Goal: Task Accomplishment & Management: Complete application form

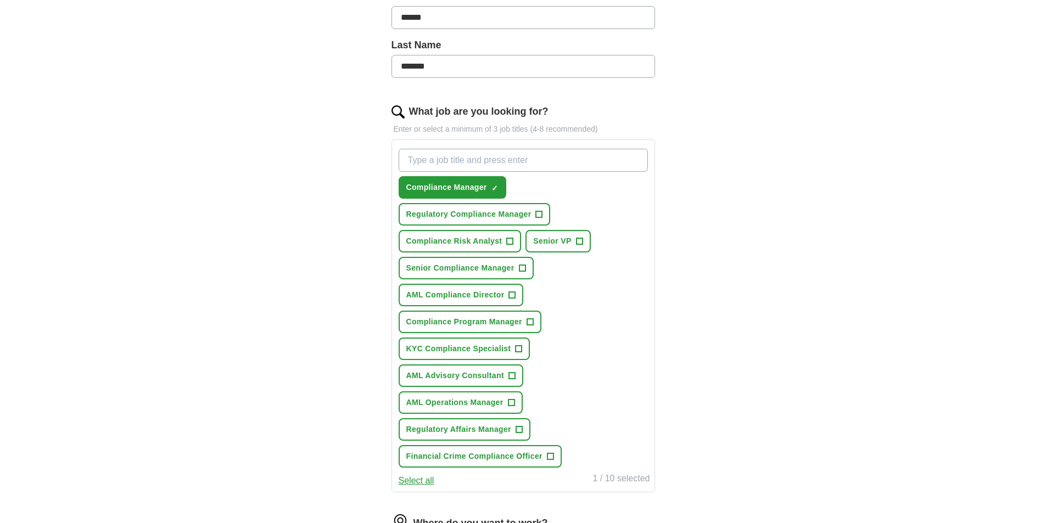
scroll to position [274, 0]
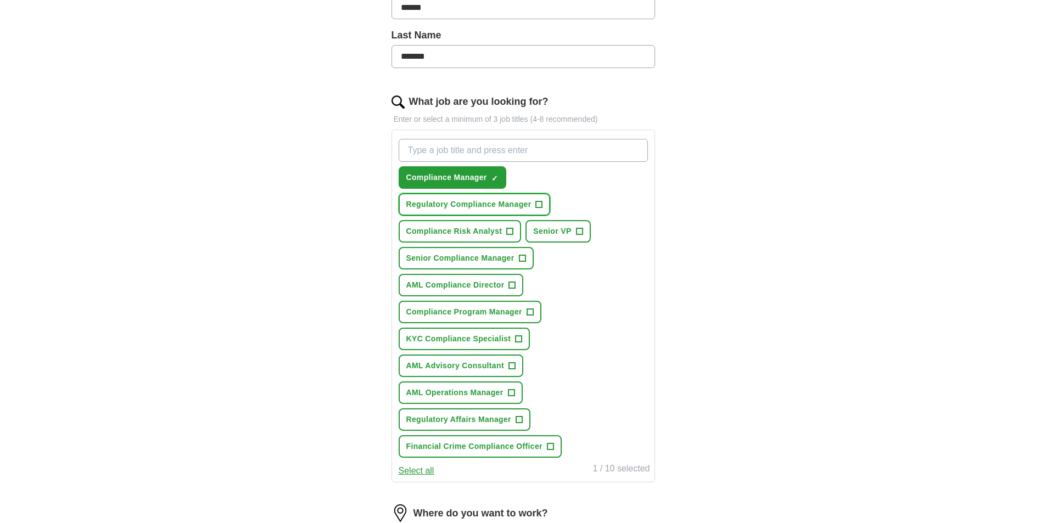
click at [536, 204] on span "+" at bounding box center [539, 204] width 7 height 9
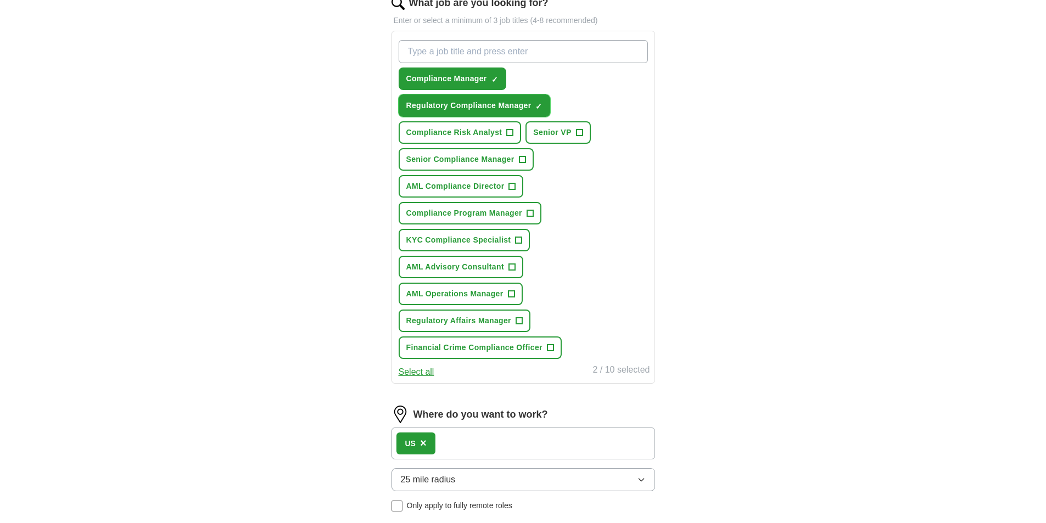
scroll to position [384, 0]
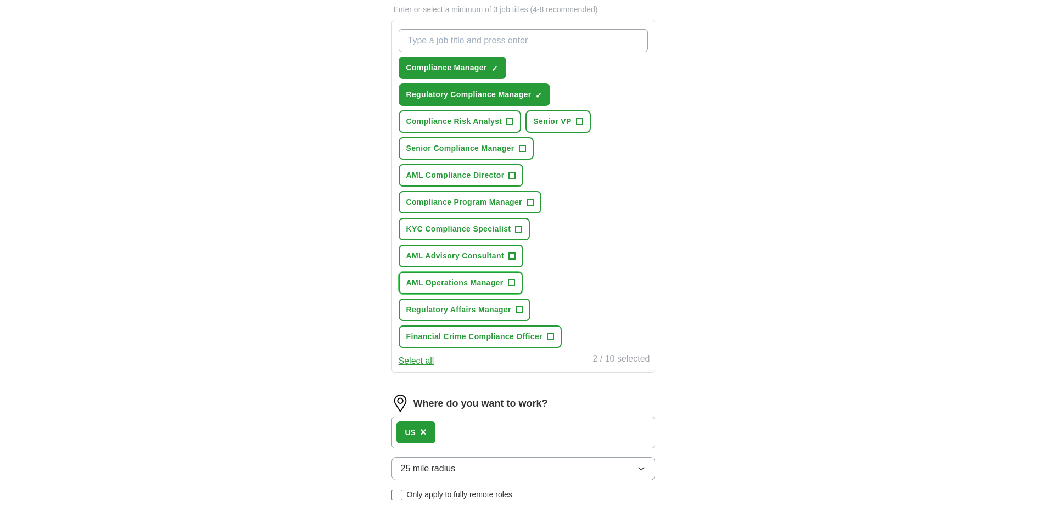
click at [509, 283] on span "+" at bounding box center [511, 283] width 7 height 9
click at [517, 309] on span "+" at bounding box center [518, 310] width 7 height 9
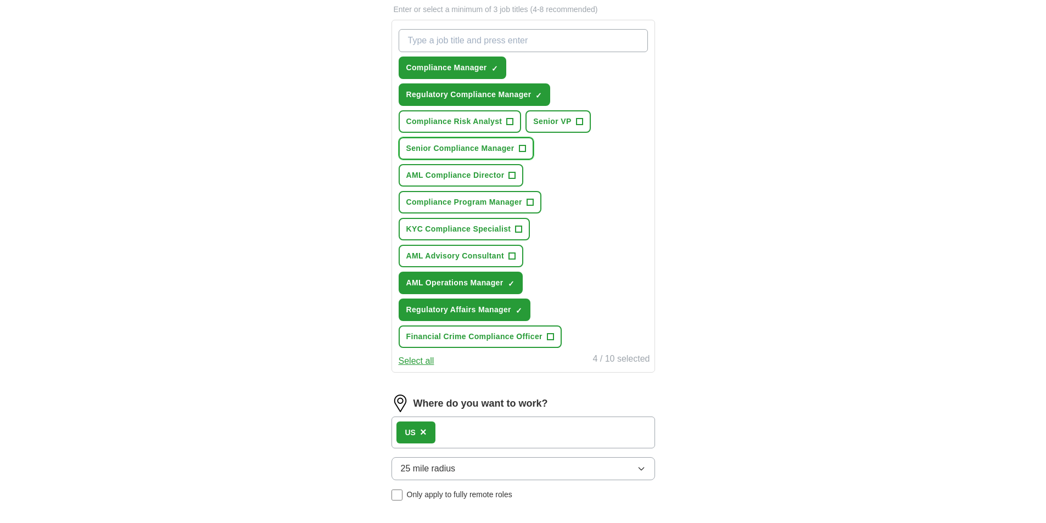
click at [479, 147] on span "Senior Compliance Manager" at bounding box center [460, 149] width 108 height 12
click at [480, 173] on span "AML Compliance Director" at bounding box center [455, 176] width 98 height 12
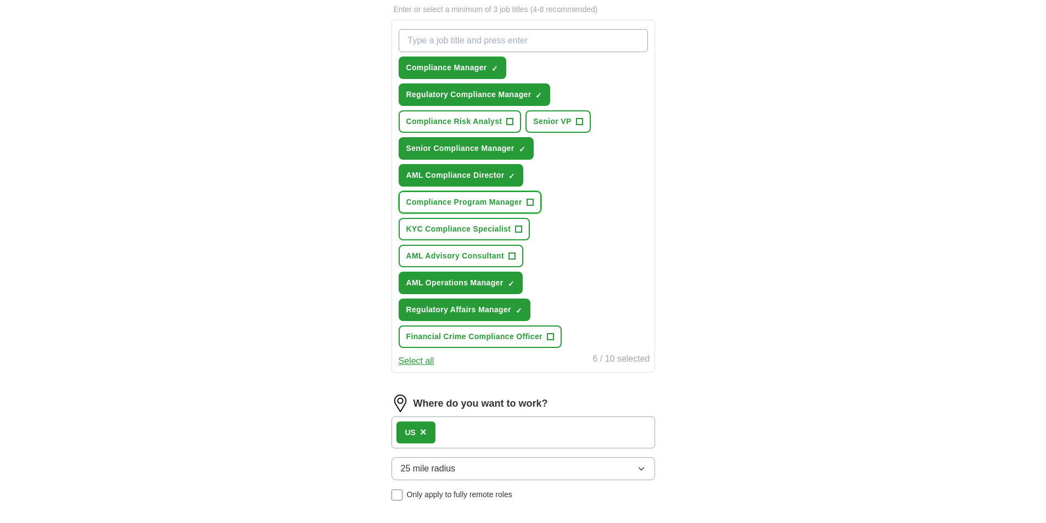
click at [468, 197] on span "Compliance Program Manager" at bounding box center [464, 202] width 116 height 12
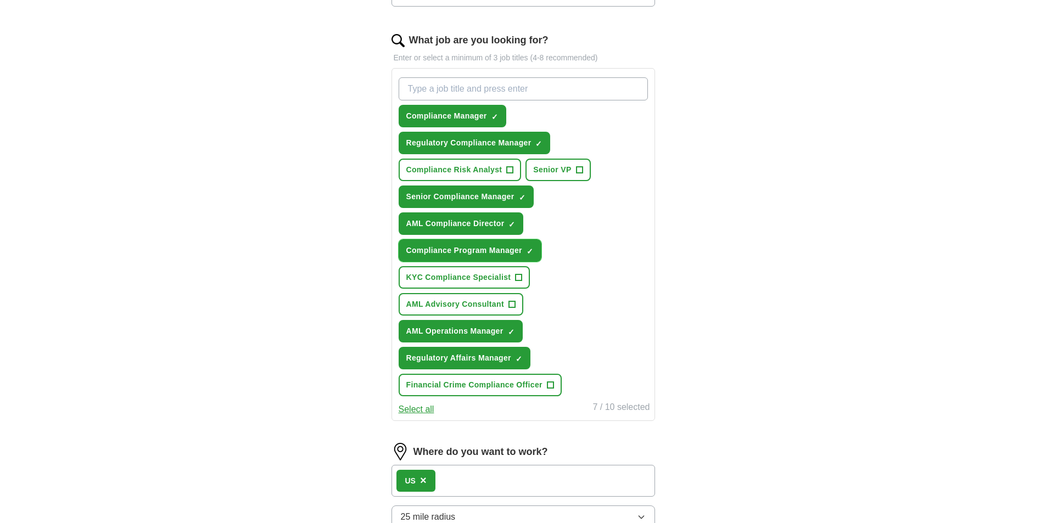
scroll to position [329, 0]
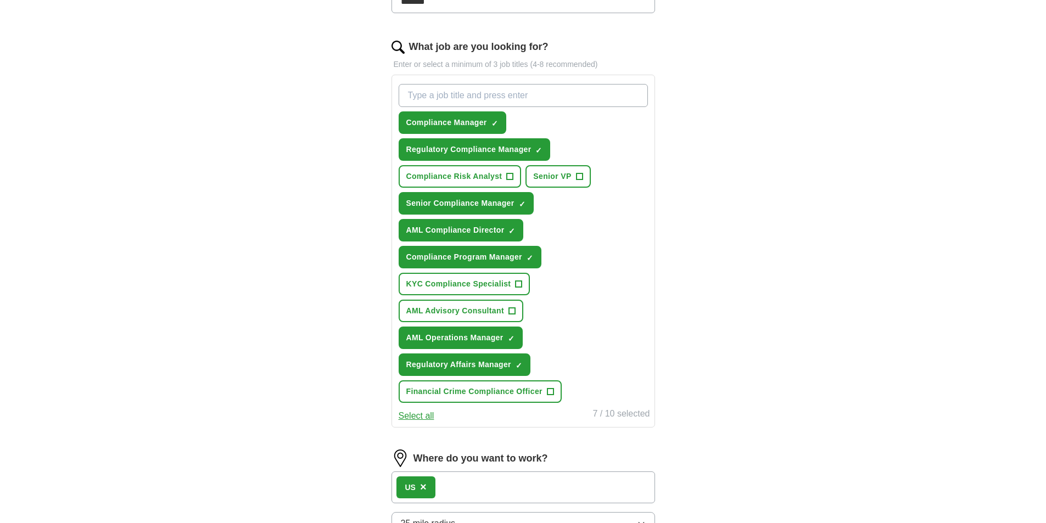
click at [468, 93] on input "What job are you looking for?" at bounding box center [522, 95] width 249 height 23
type input "AML Subject Matter Expert"
type input "MLRO"
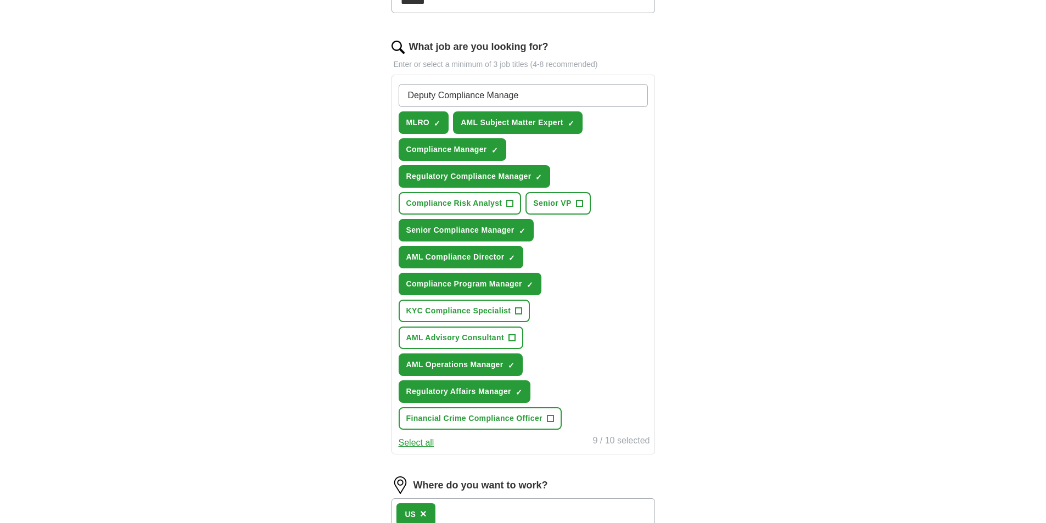
type input "Deputy Compliance Manager"
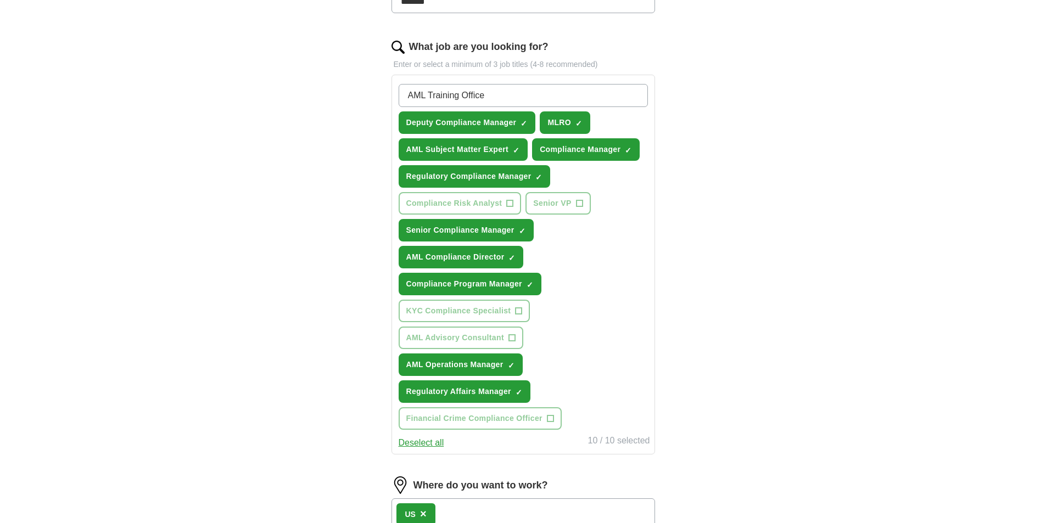
type input "AML Training Officer"
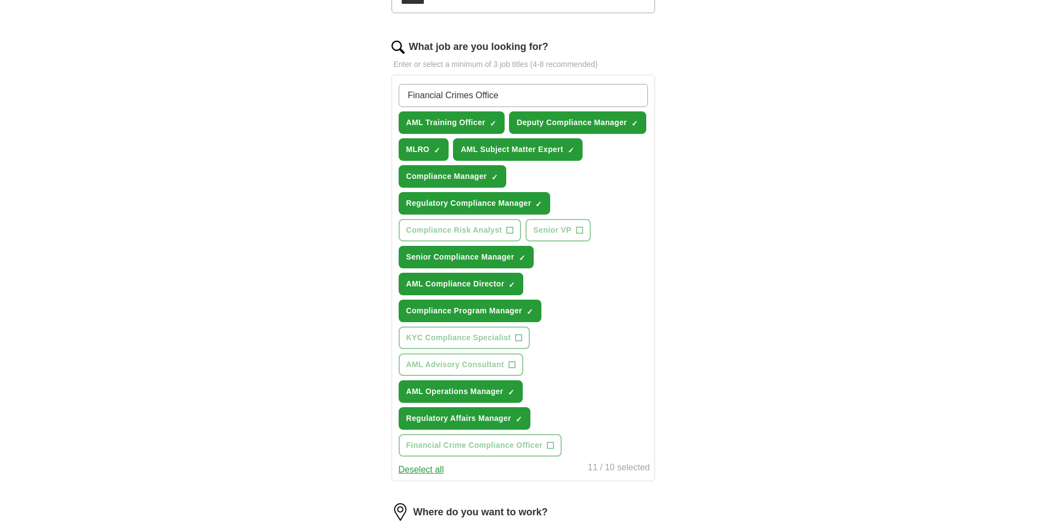
type input "Financial Crimes Officer"
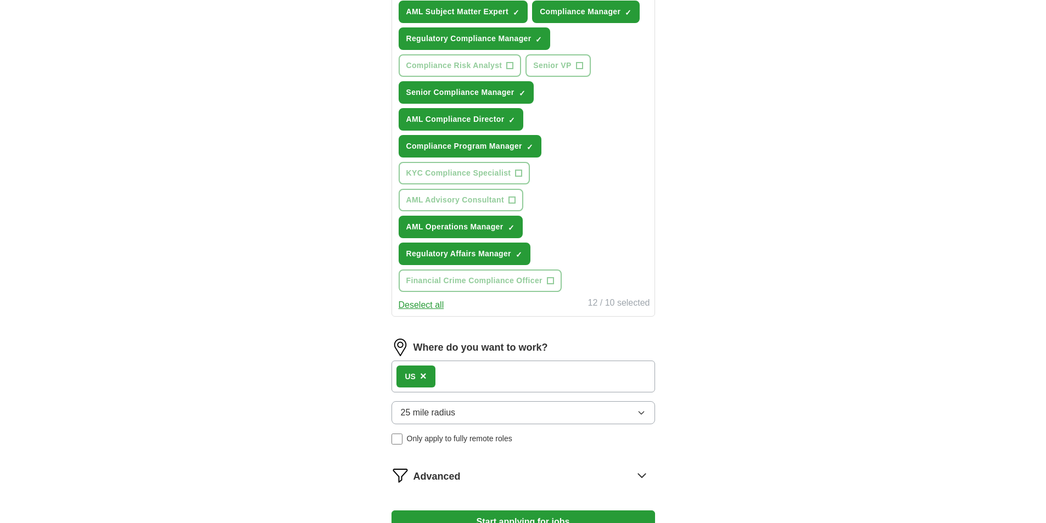
scroll to position [645, 0]
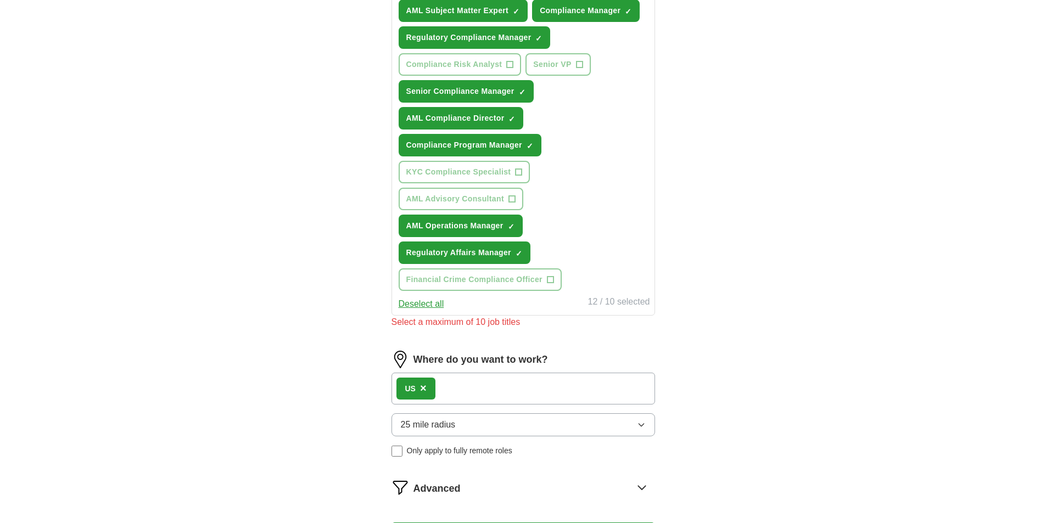
scroll to position [480, 0]
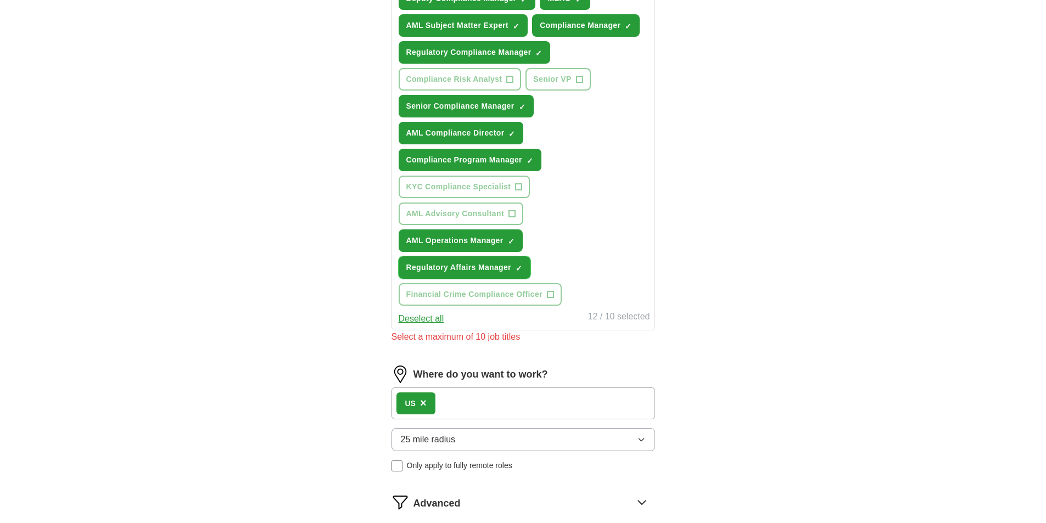
click at [0, 0] on span "×" at bounding box center [0, 0] width 0 height 0
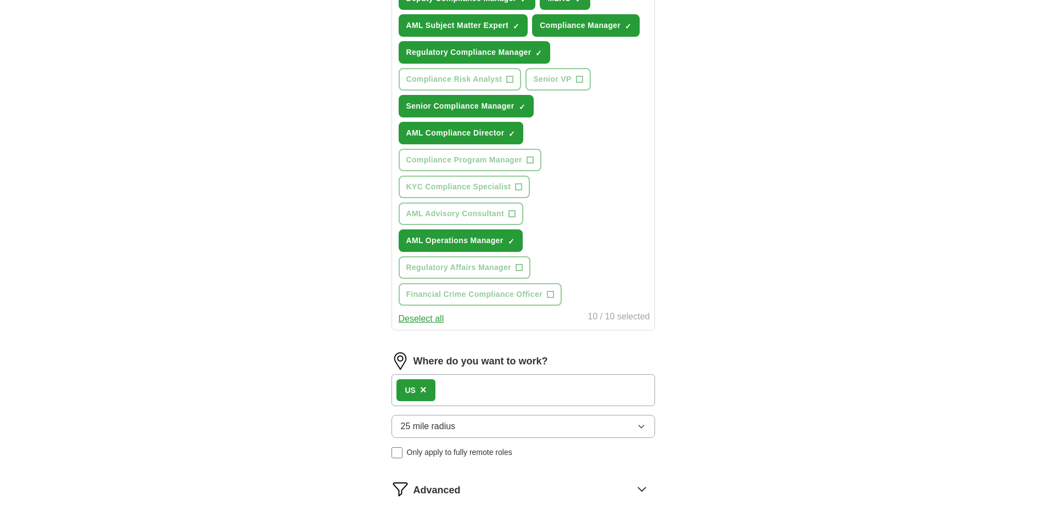
scroll to position [645, 0]
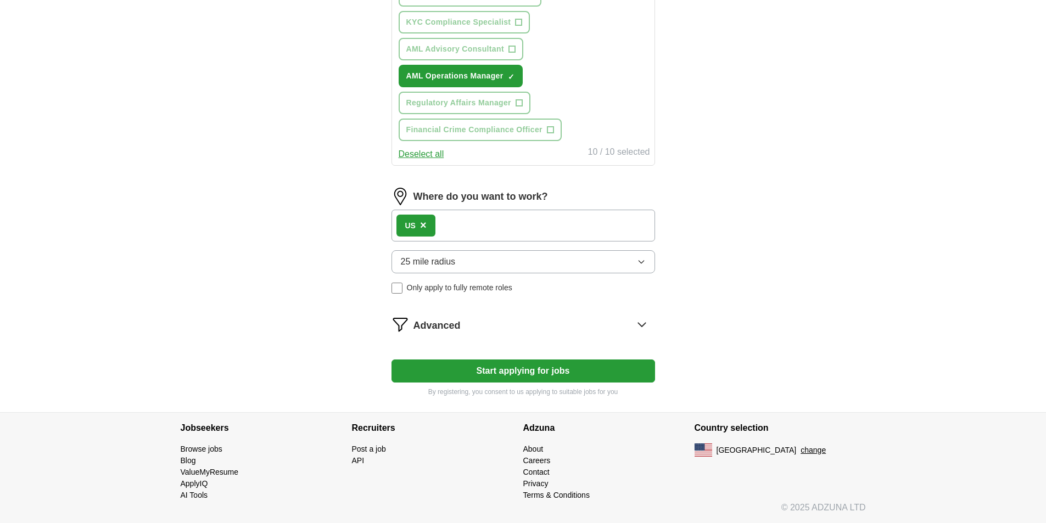
click at [550, 367] on button "Start applying for jobs" at bounding box center [522, 371] width 263 height 23
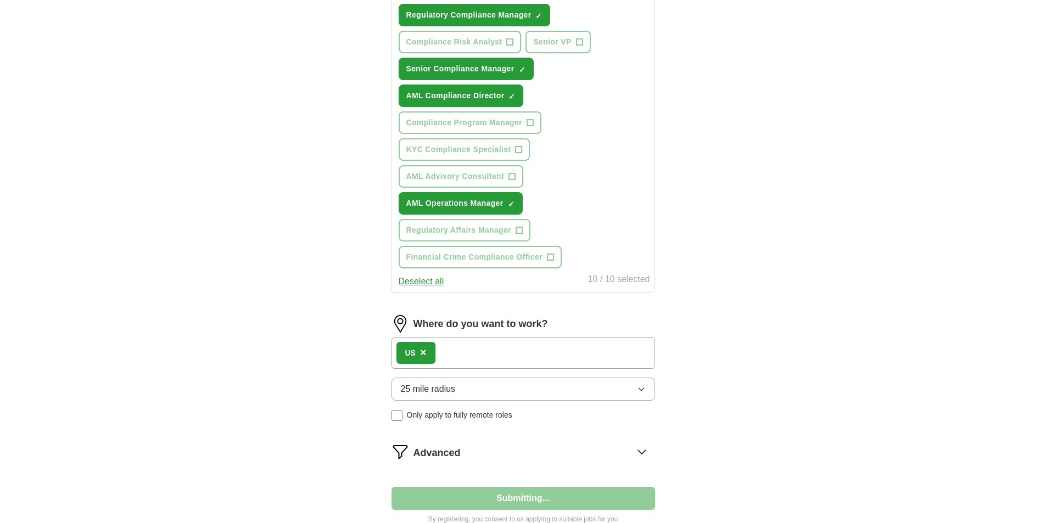
select select "**"
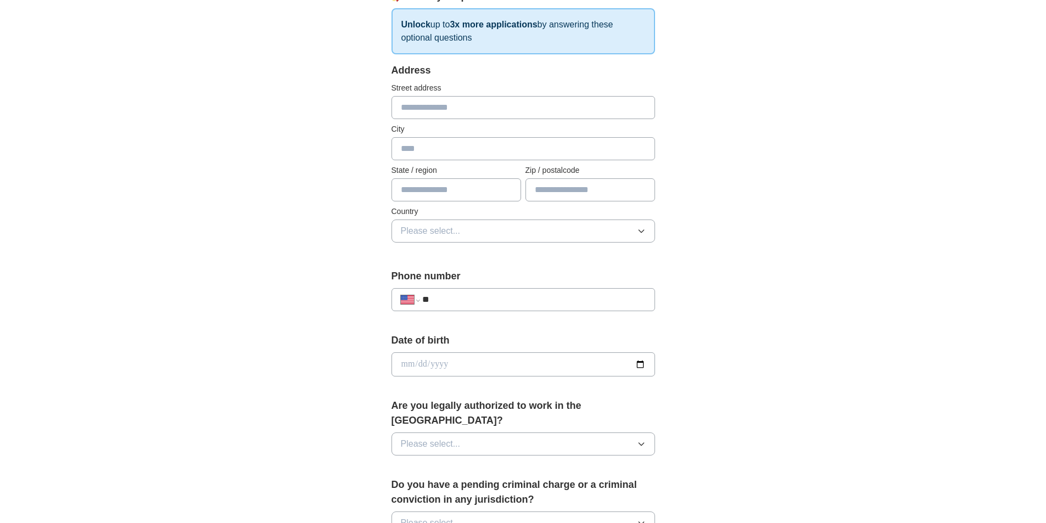
scroll to position [220, 0]
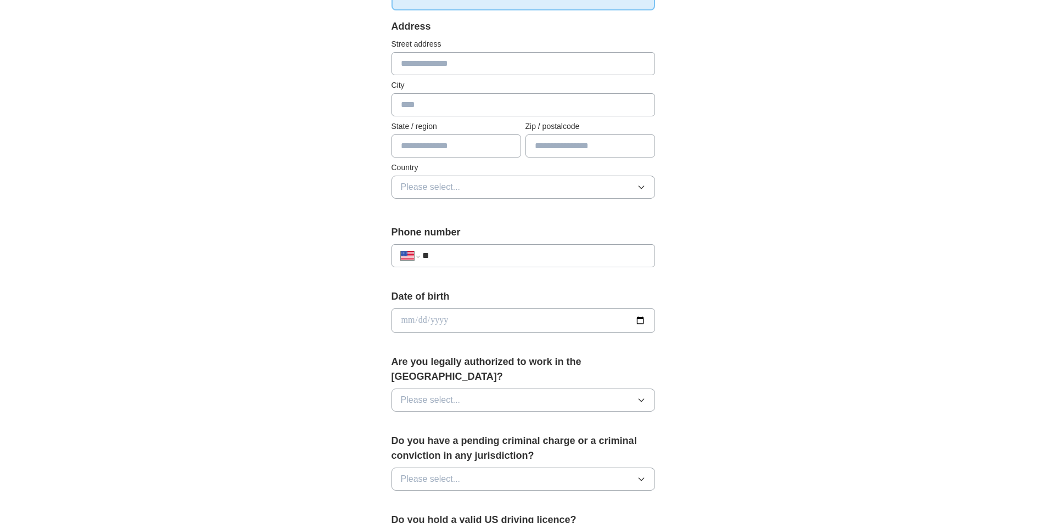
click at [643, 399] on icon "button" at bounding box center [640, 400] width 5 height 3
click at [610, 419] on div "Yes" at bounding box center [523, 425] width 245 height 13
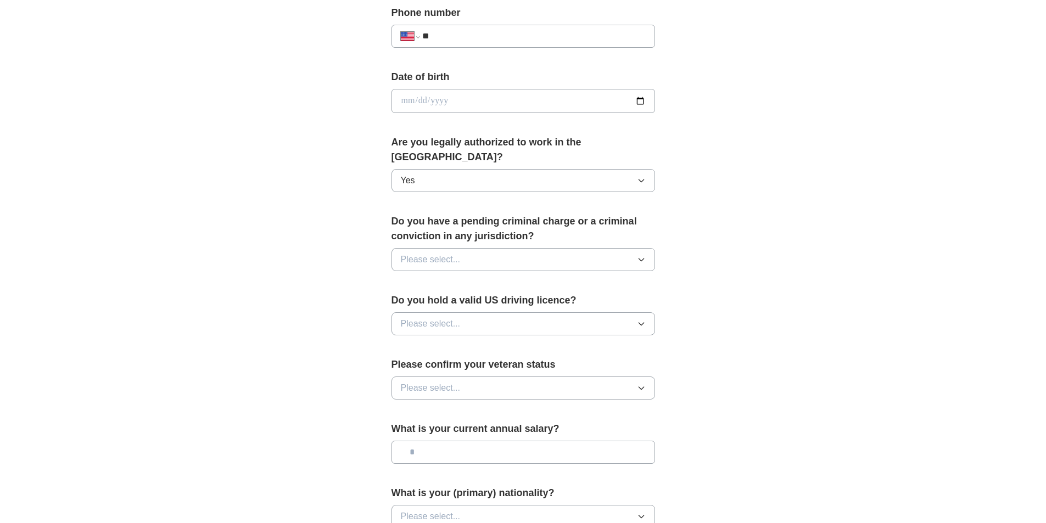
click at [643, 255] on icon "button" at bounding box center [641, 259] width 9 height 9
click at [594, 301] on div "No" at bounding box center [523, 307] width 245 height 13
click at [634, 313] on button "Please select..." at bounding box center [522, 323] width 263 height 23
click at [607, 343] on div "Yes" at bounding box center [523, 349] width 245 height 13
click at [641, 384] on icon "button" at bounding box center [641, 388] width 9 height 9
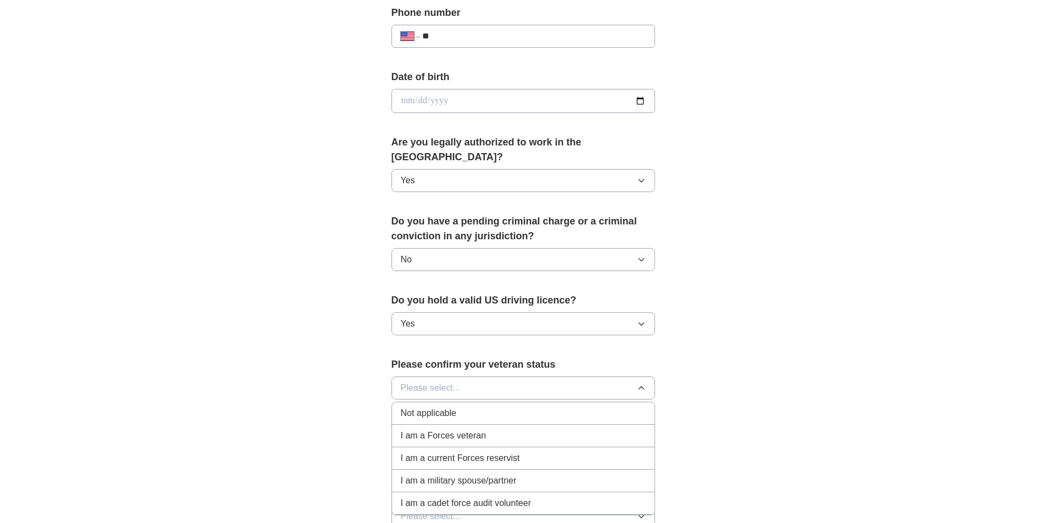
click at [629, 407] on div "Not applicable" at bounding box center [523, 413] width 245 height 13
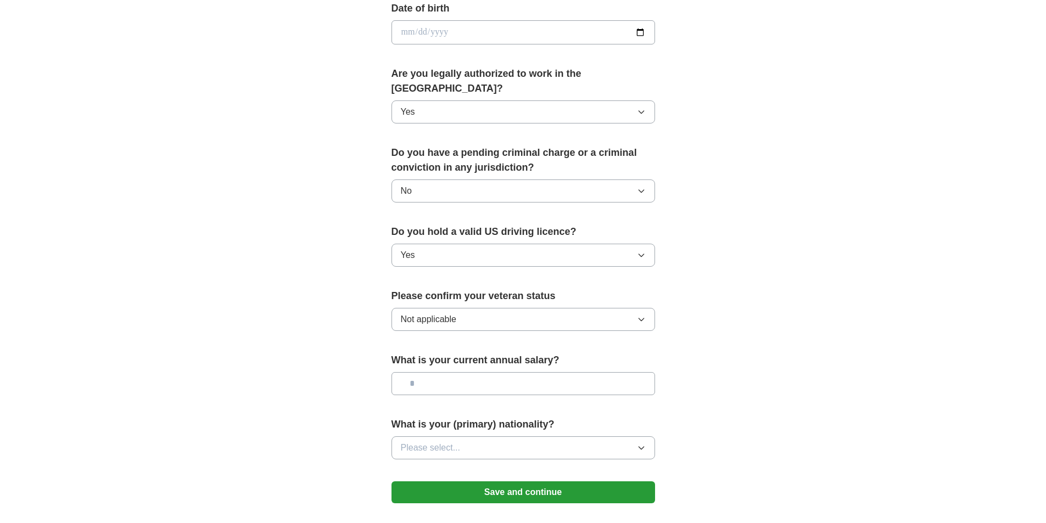
scroll to position [606, 0]
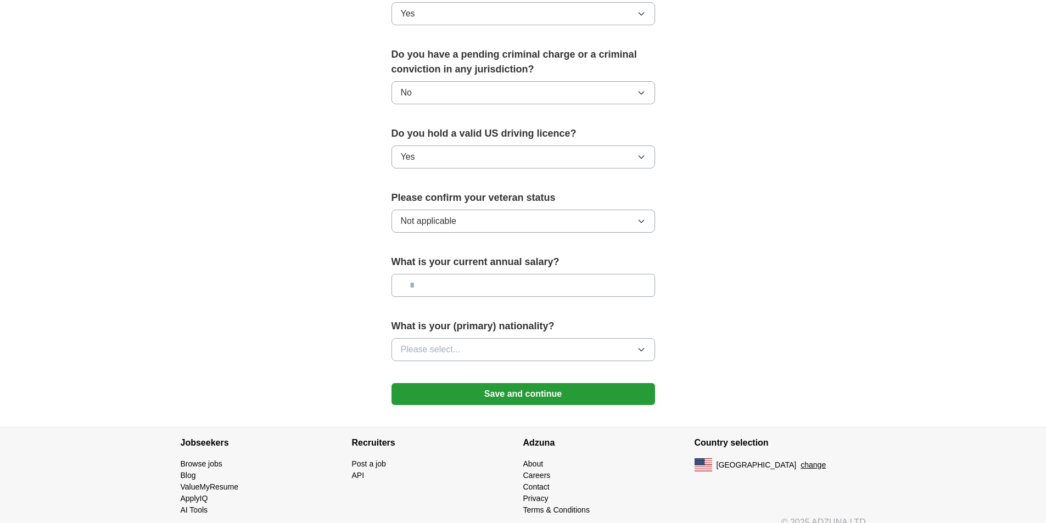
click at [523, 384] on button "Save and continue" at bounding box center [522, 394] width 263 height 22
